Goal: Navigation & Orientation: Find specific page/section

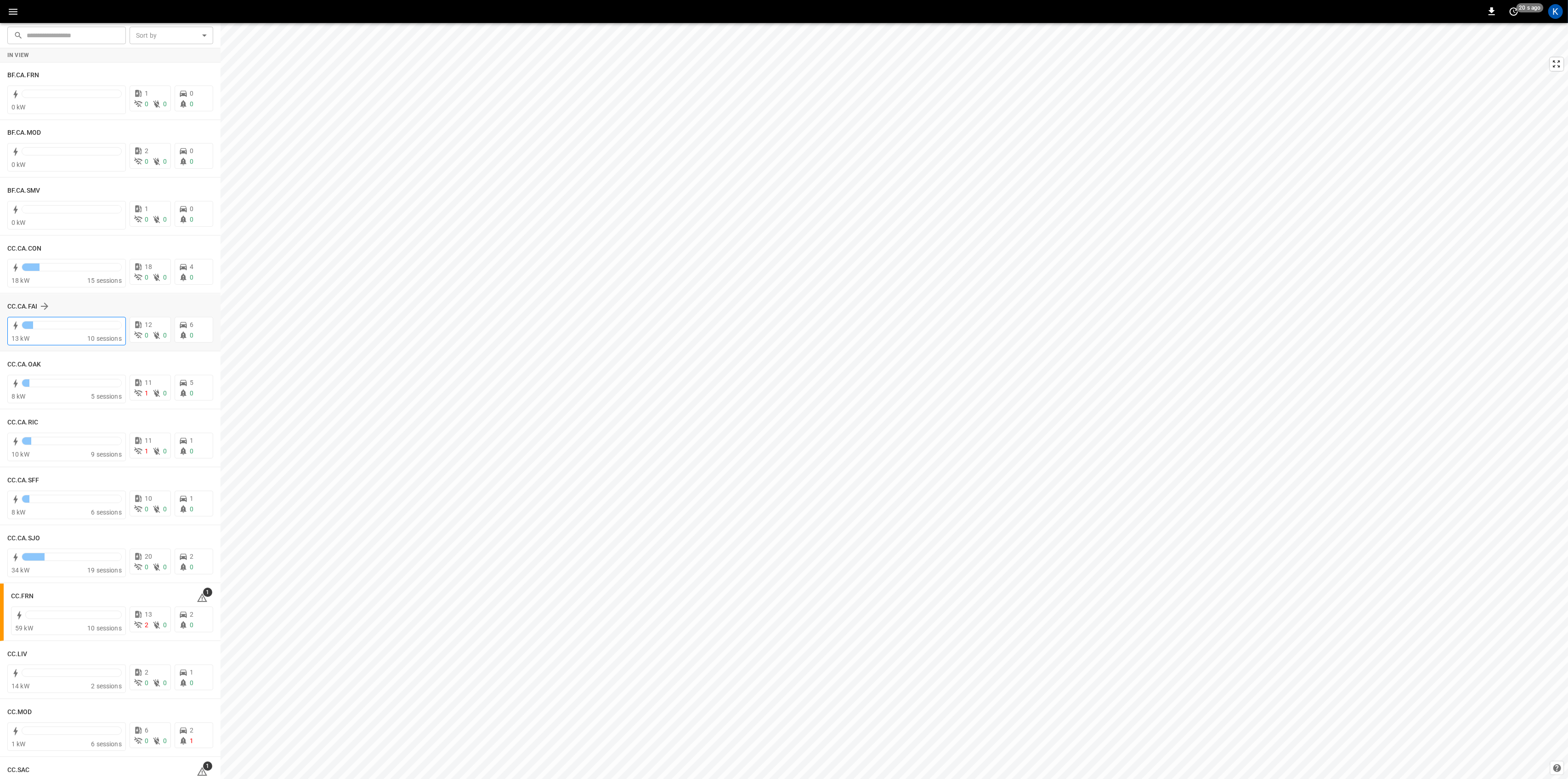
click at [66, 345] on div "13 kW 10 sessions" at bounding box center [66, 331] width 119 height 29
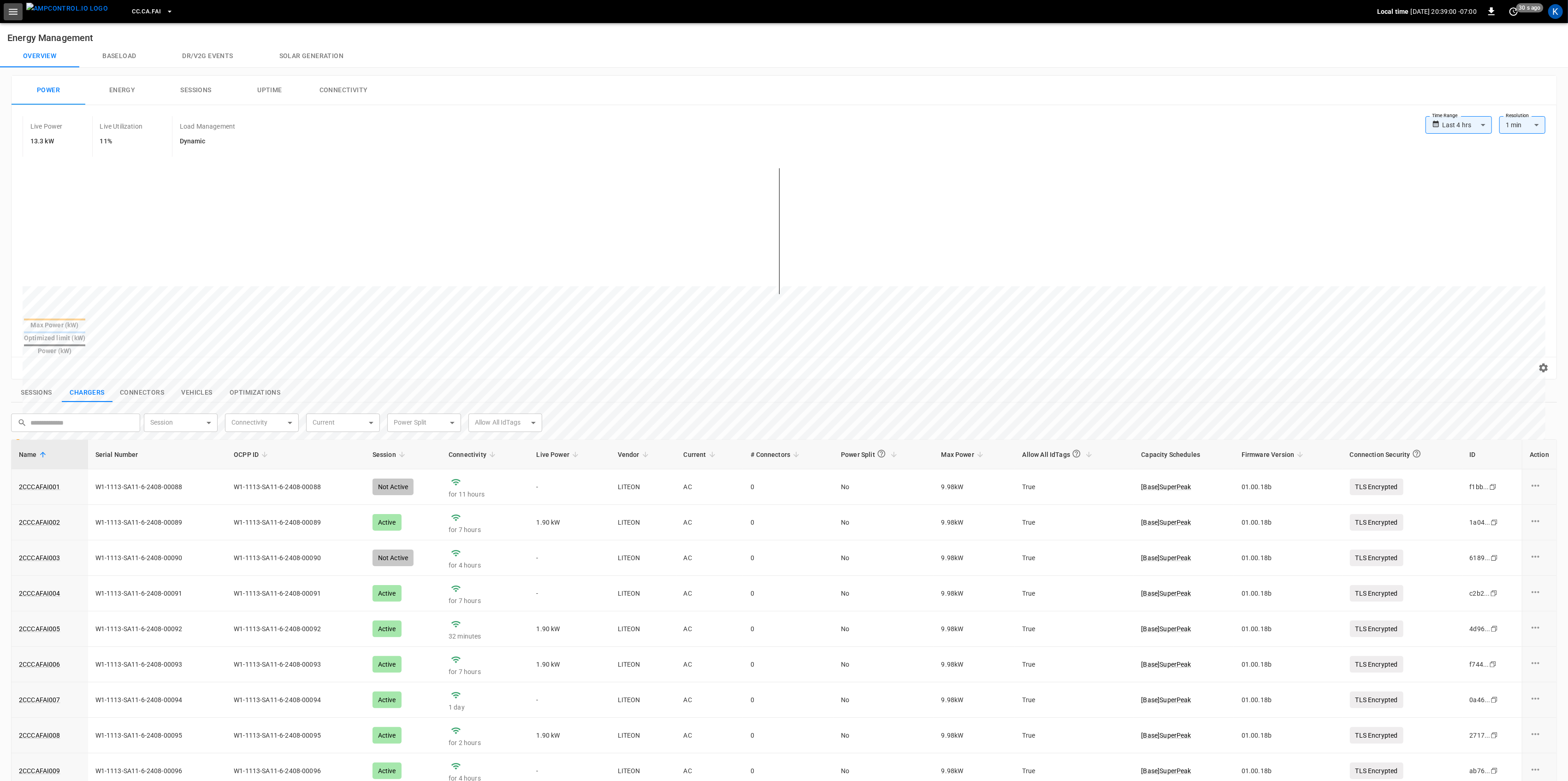
click at [13, 15] on icon "button" at bounding box center [13, 12] width 12 height 12
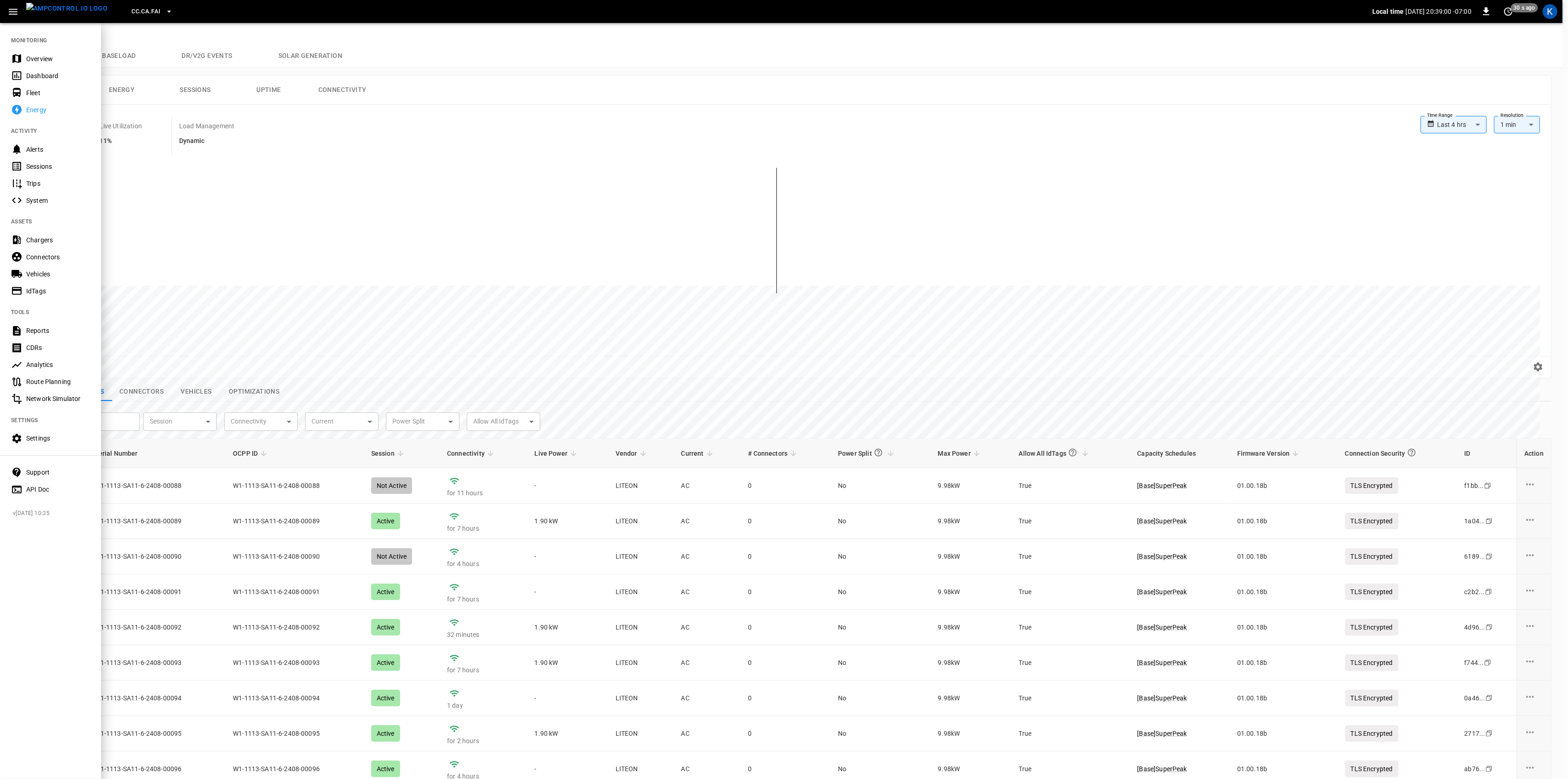
click at [30, 57] on div "Overview" at bounding box center [58, 58] width 64 height 9
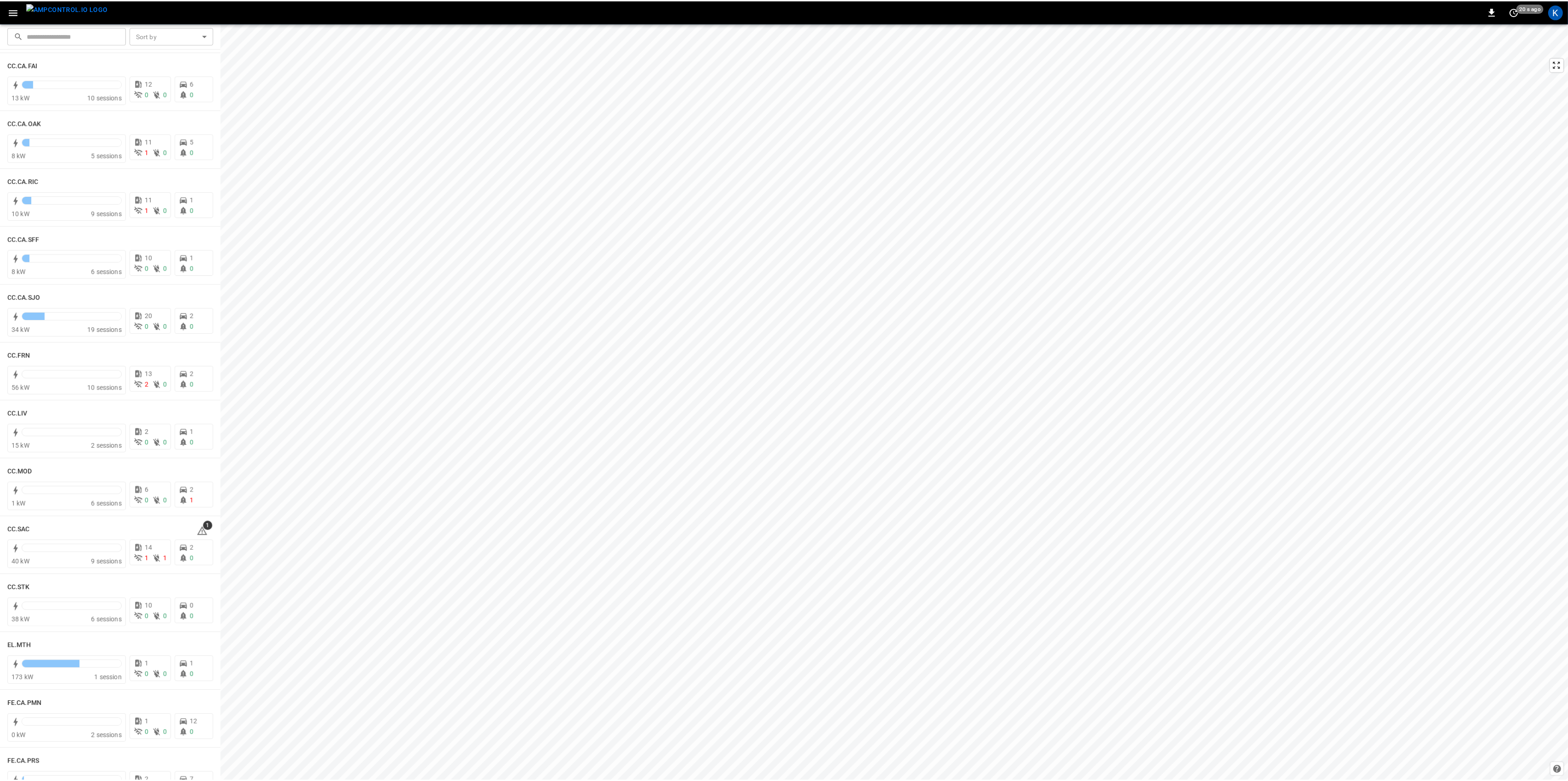
scroll to position [245, 0]
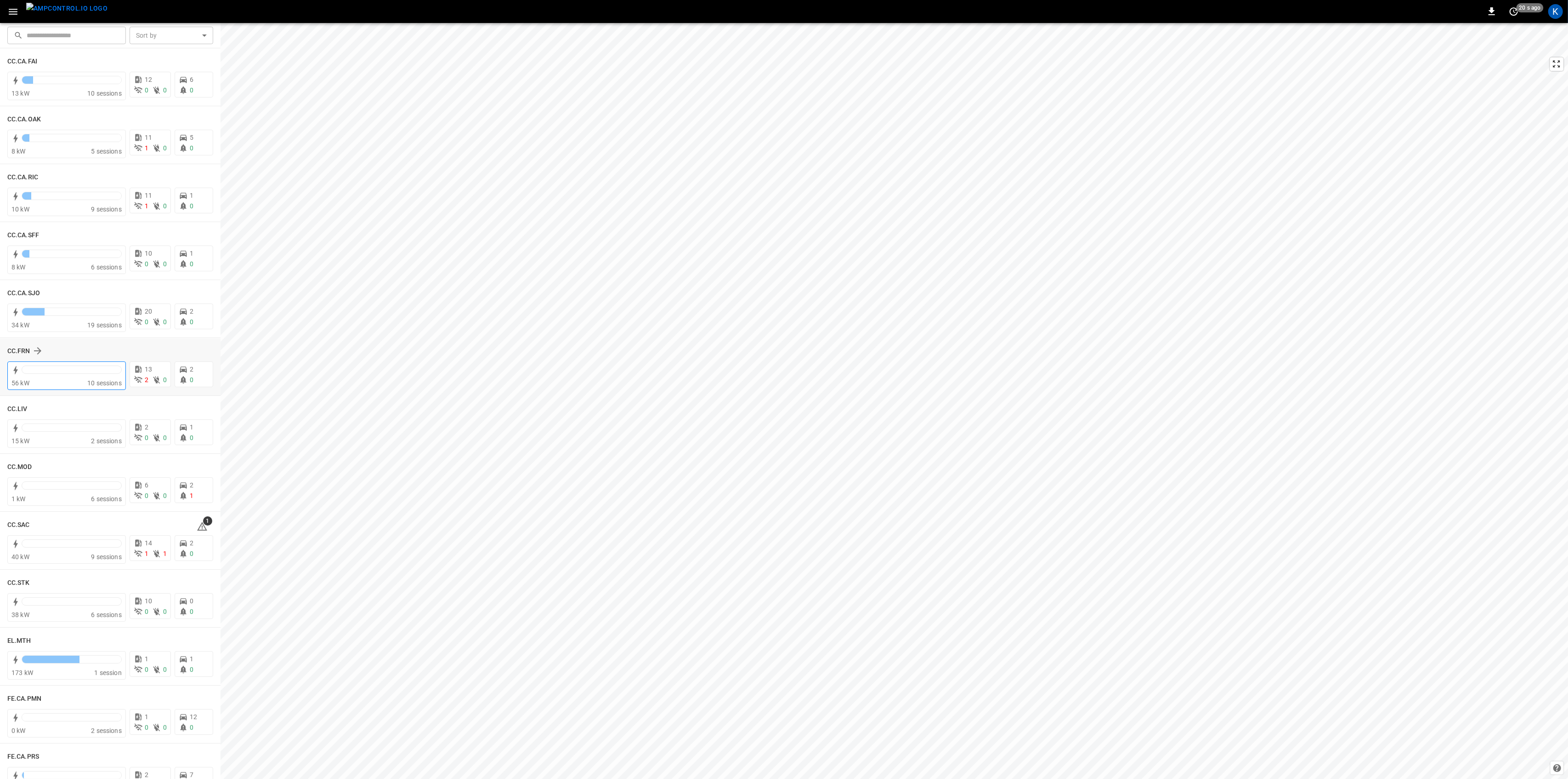
click at [60, 383] on div "56 kW" at bounding box center [49, 382] width 76 height 9
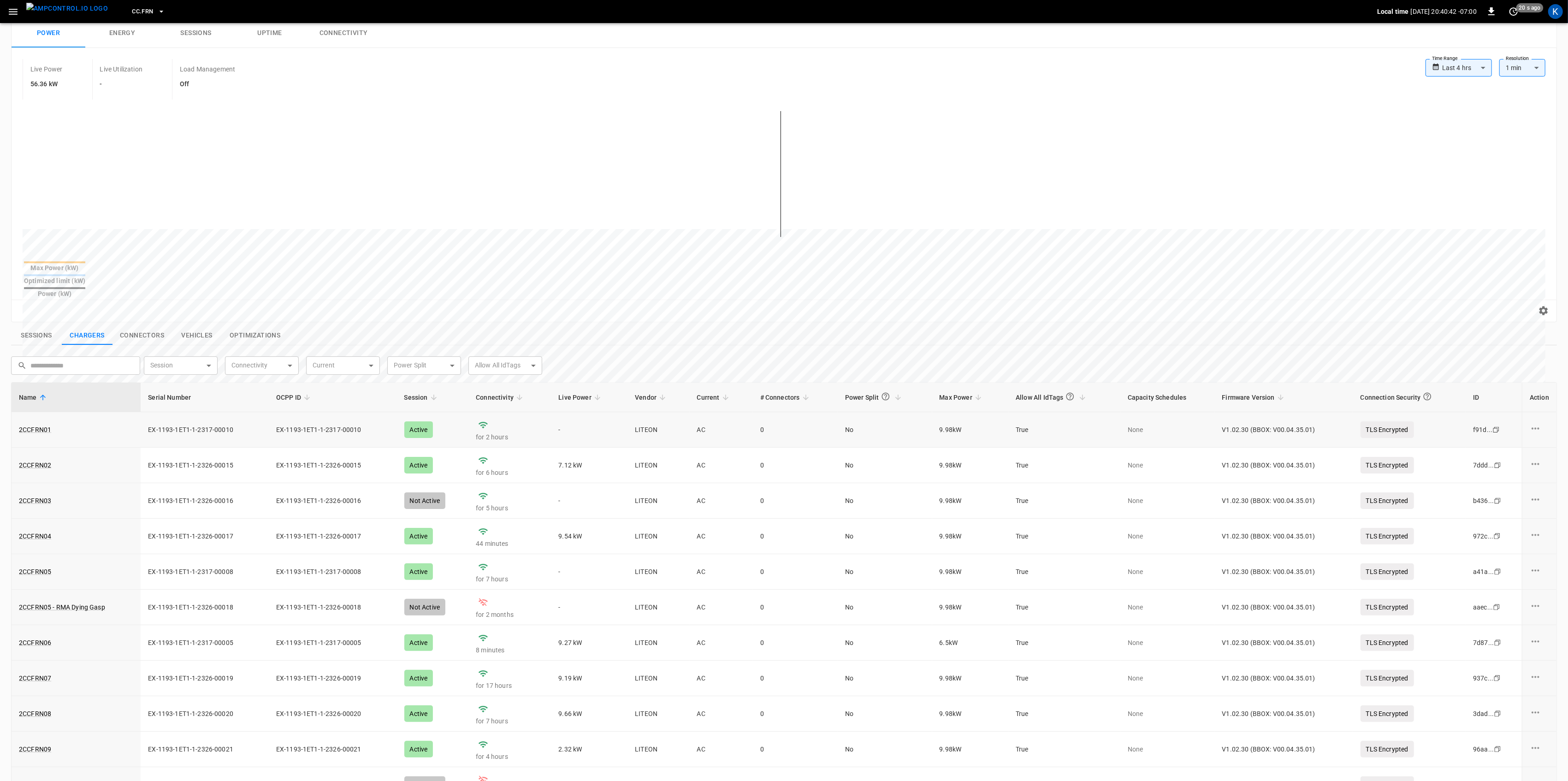
scroll to position [219, 0]
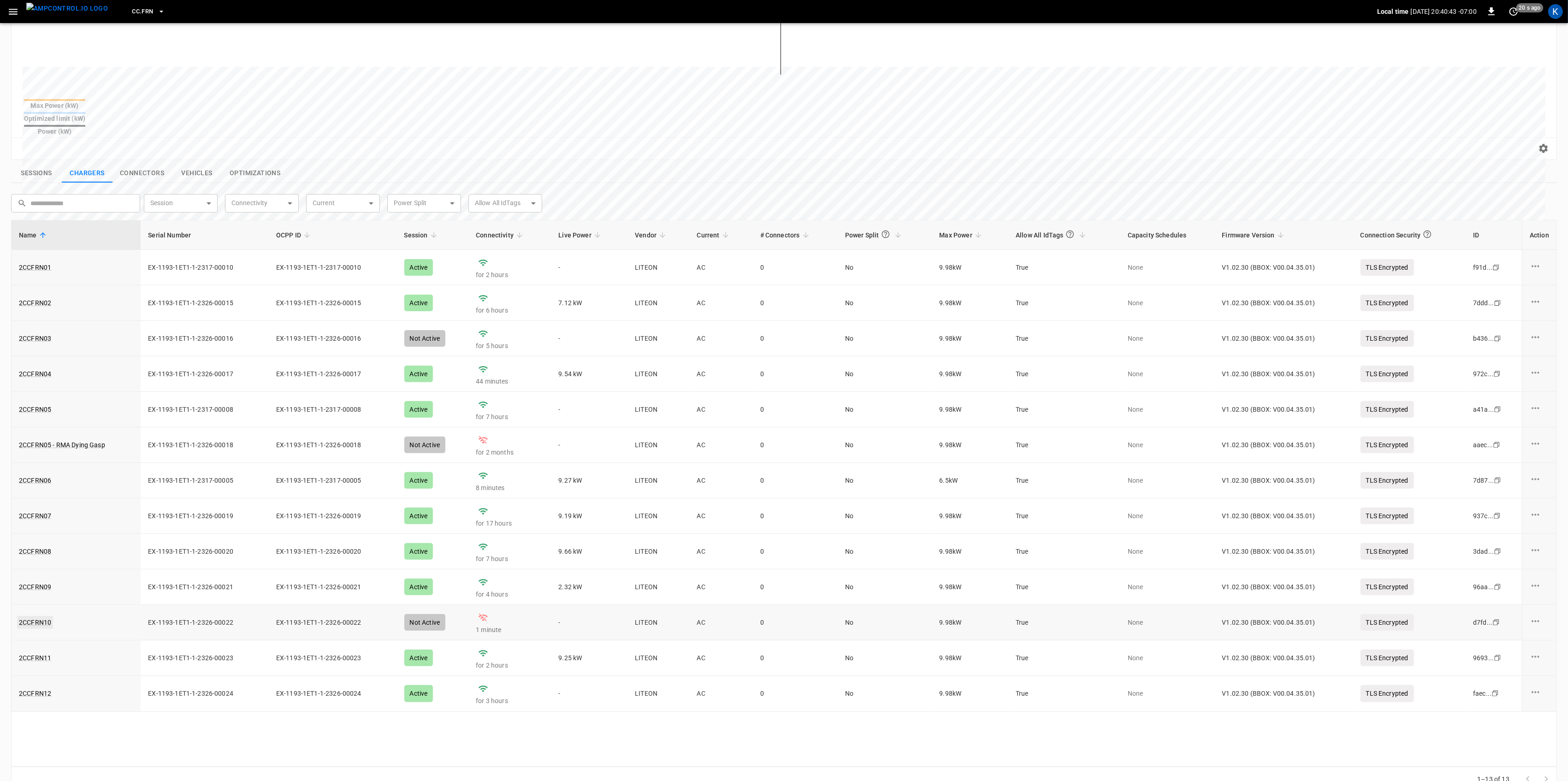
click at [31, 586] on link "2CCFRN10" at bounding box center [35, 622] width 36 height 13
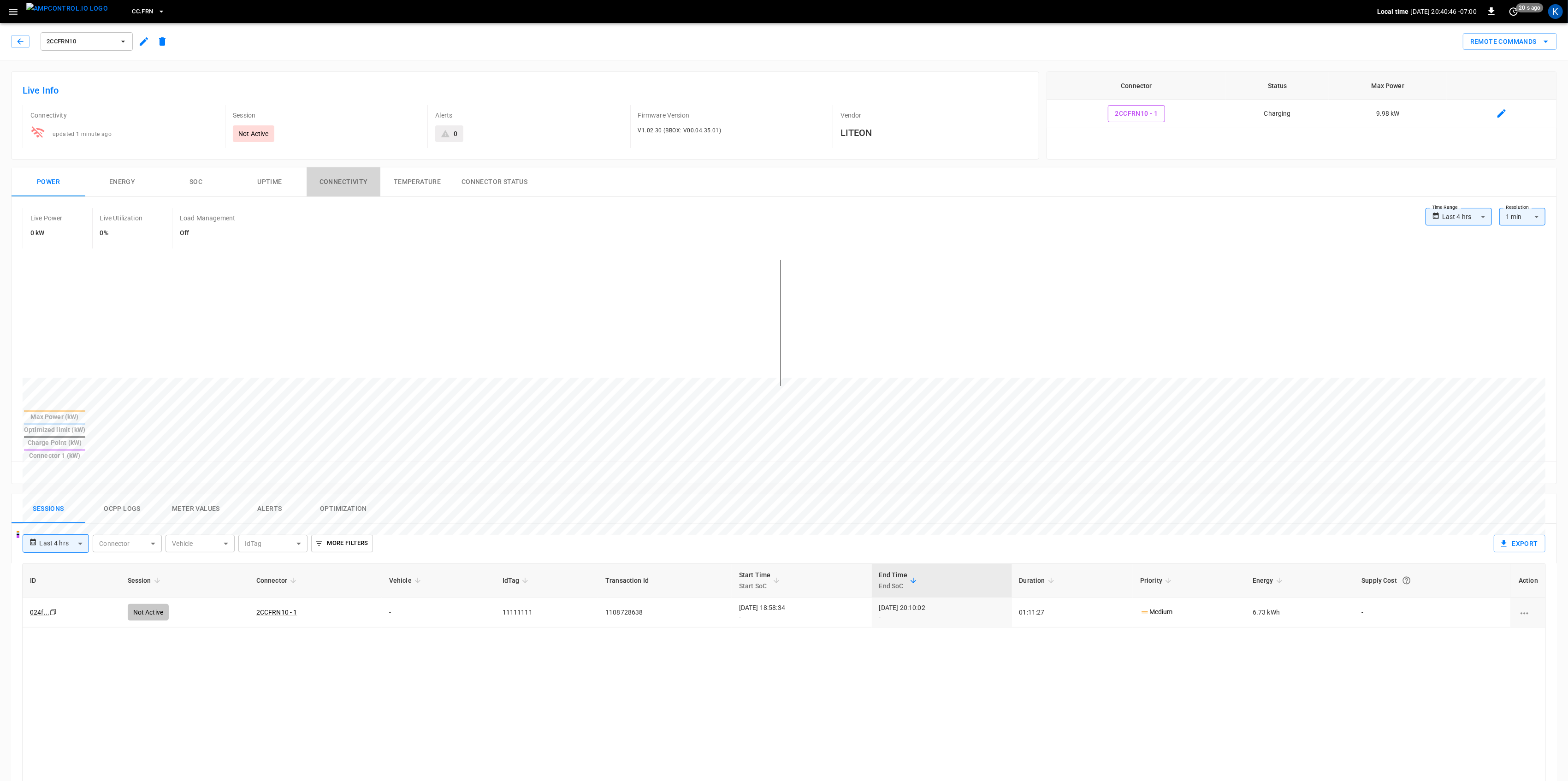
click at [347, 189] on button "Connectivity" at bounding box center [343, 182] width 74 height 29
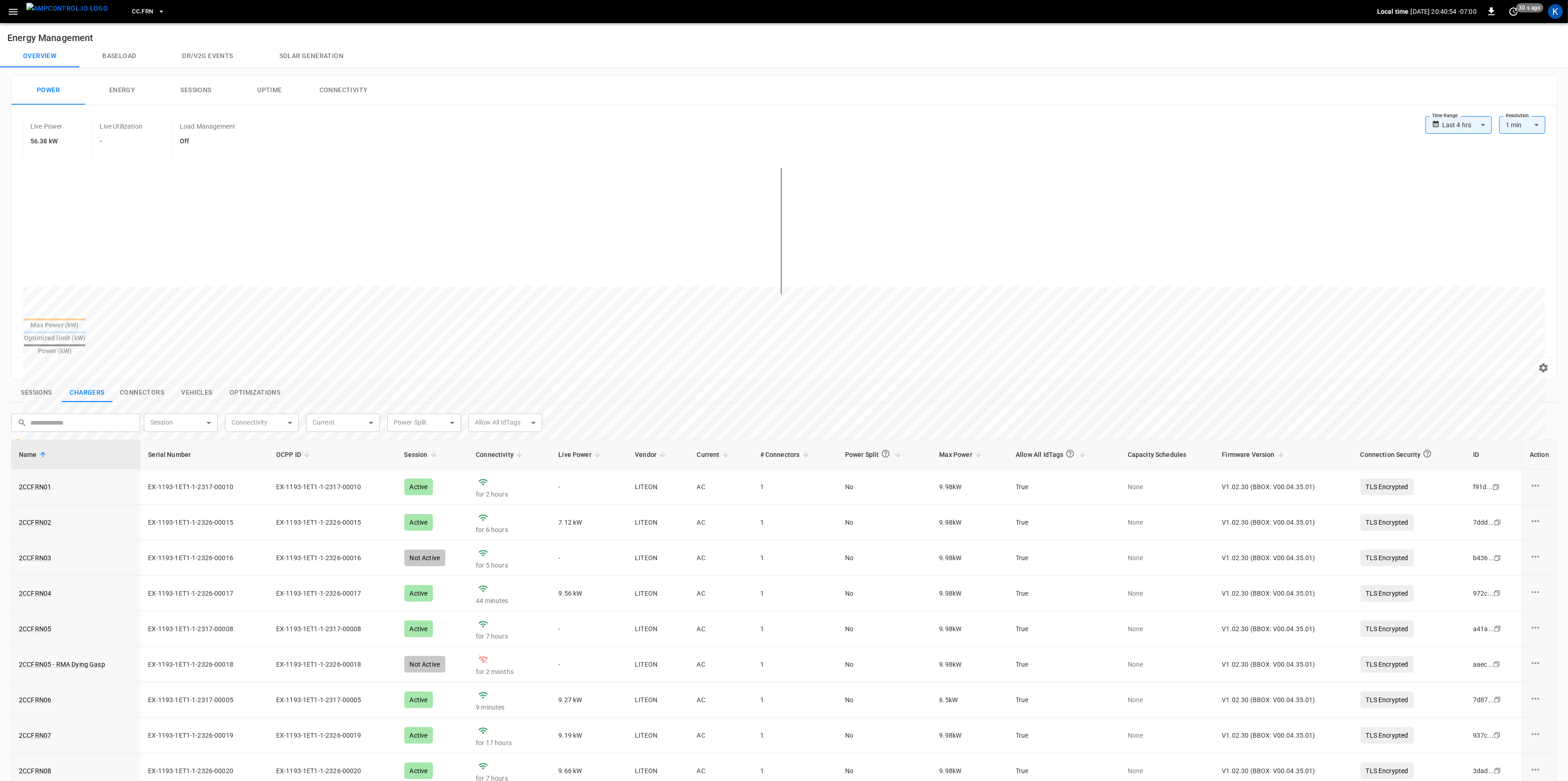
click at [12, 9] on icon "button" at bounding box center [13, 12] width 12 height 12
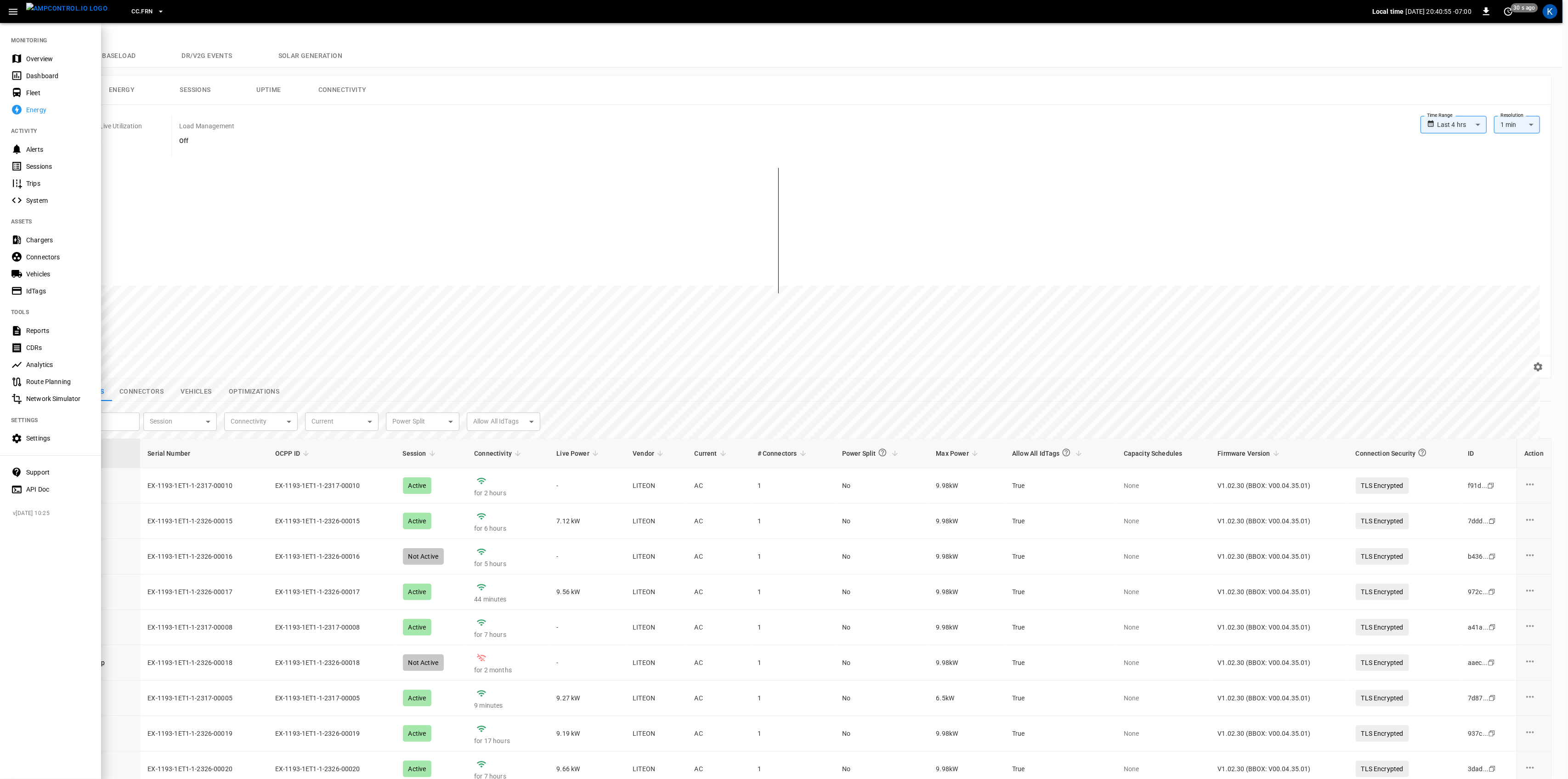
click at [33, 52] on div "Overview" at bounding box center [51, 58] width 101 height 17
